Goal: Task Accomplishment & Management: Use online tool/utility

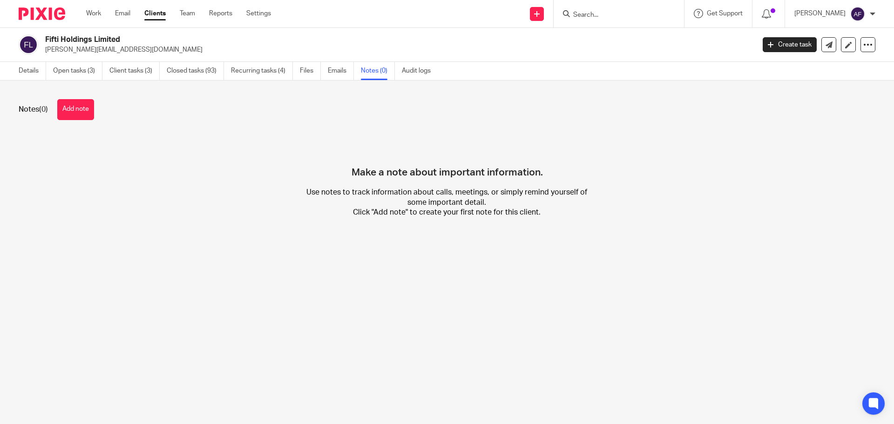
click at [92, 8] on div "Work Email Clients Team Reports Settings Work Email Clients Team Reports Settin…" at bounding box center [181, 13] width 208 height 27
click at [94, 12] on link "Work" at bounding box center [93, 13] width 15 height 9
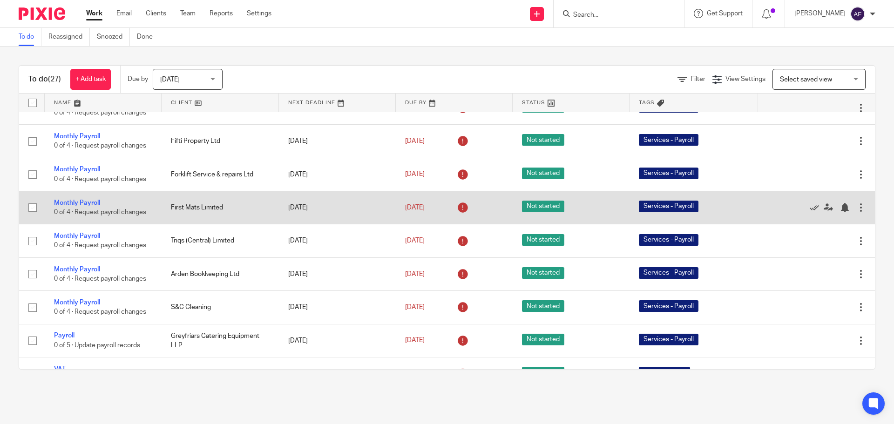
scroll to position [641, 0]
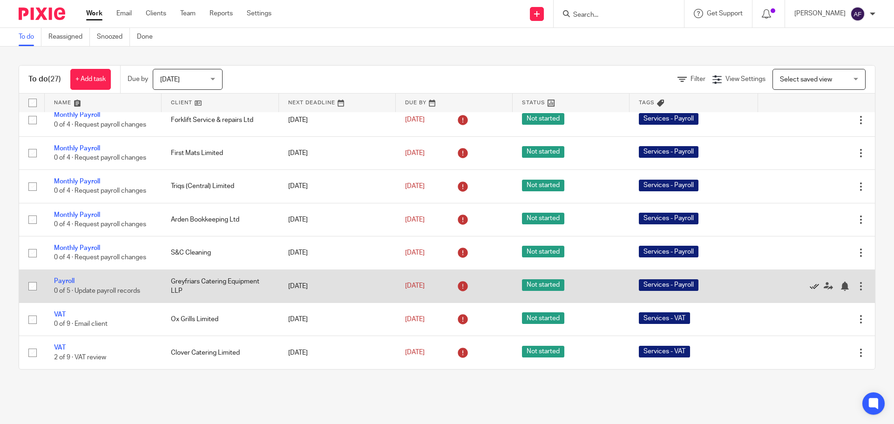
click at [810, 284] on icon at bounding box center [814, 286] width 9 height 9
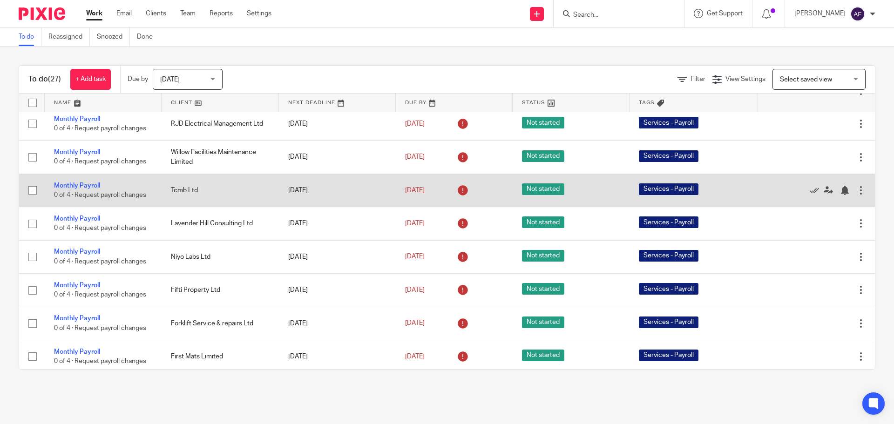
scroll to position [421, 0]
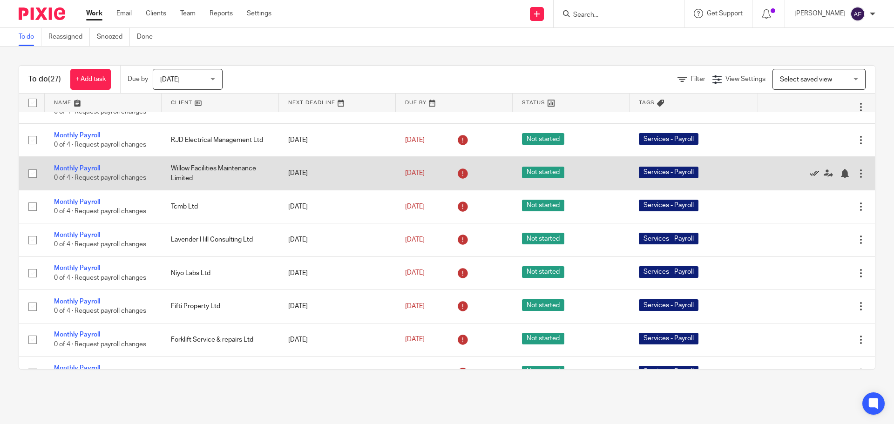
click at [810, 174] on icon at bounding box center [814, 173] width 9 height 9
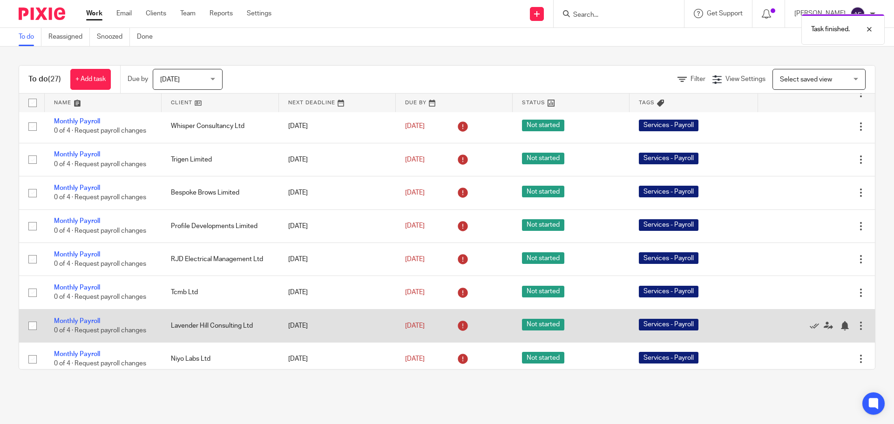
scroll to position [281, 0]
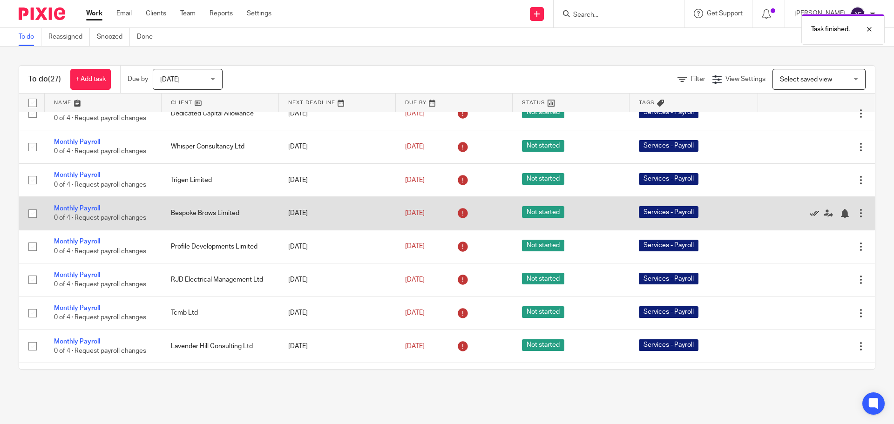
click at [810, 215] on icon at bounding box center [814, 213] width 9 height 9
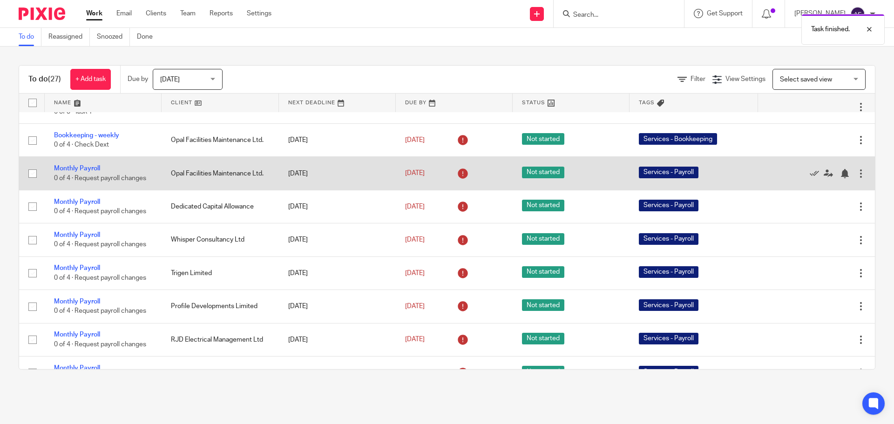
scroll to position [235, 0]
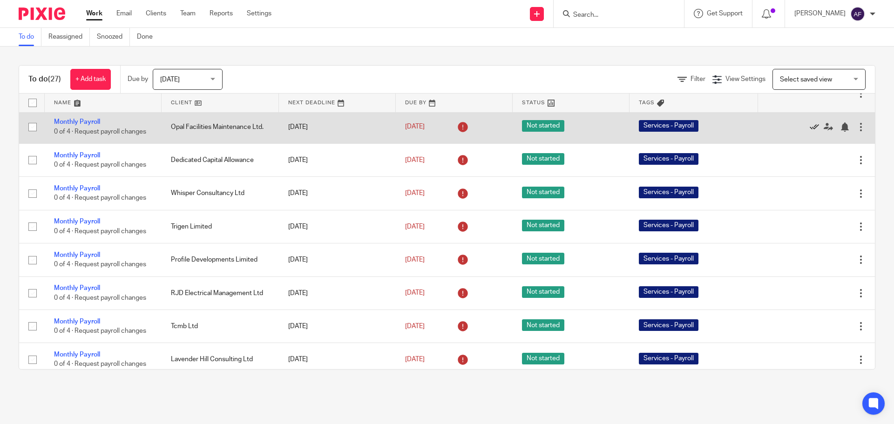
click at [810, 125] on icon at bounding box center [814, 126] width 9 height 9
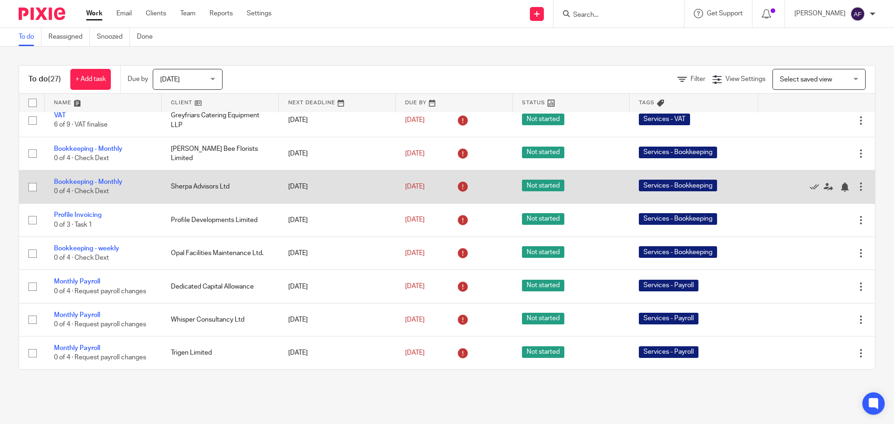
scroll to position [0, 0]
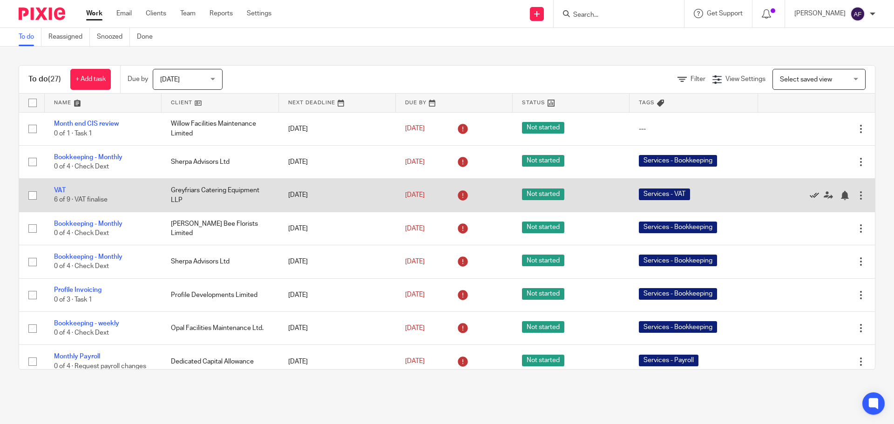
click at [810, 195] on icon at bounding box center [814, 195] width 9 height 9
